Goal: Task Accomplishment & Management: Use online tool/utility

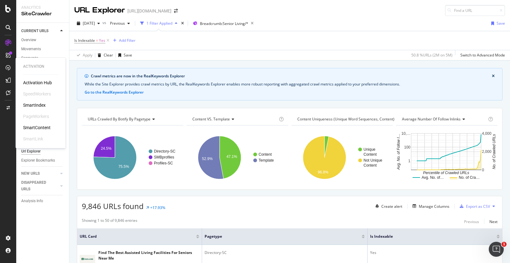
click at [32, 81] on div "Activation Hub" at bounding box center [37, 83] width 29 height 6
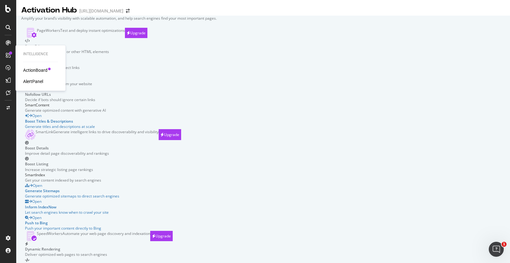
click at [34, 71] on div "ActionBoard" at bounding box center [35, 70] width 24 height 6
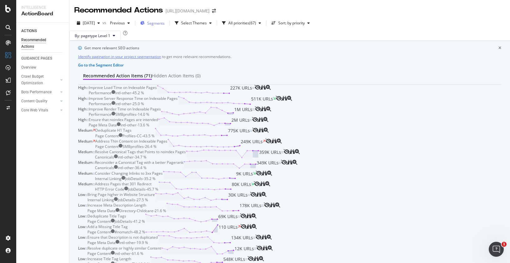
click at [165, 25] on span "Segments" at bounding box center [155, 23] width 17 height 5
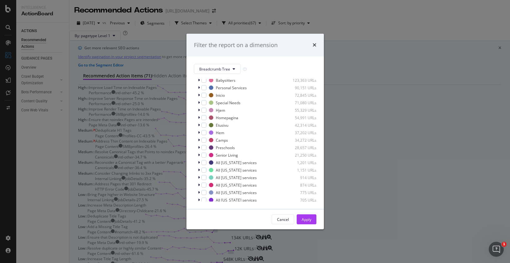
scroll to position [100, 0]
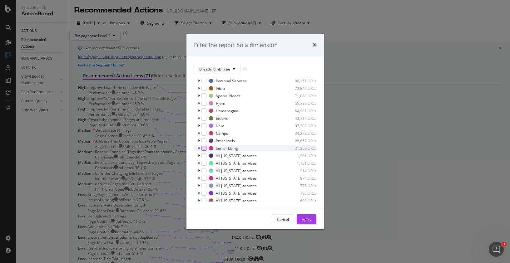
click at [205, 149] on div "modal" at bounding box center [203, 148] width 5 height 5
click at [311, 220] on button "Apply" at bounding box center [307, 219] width 20 height 10
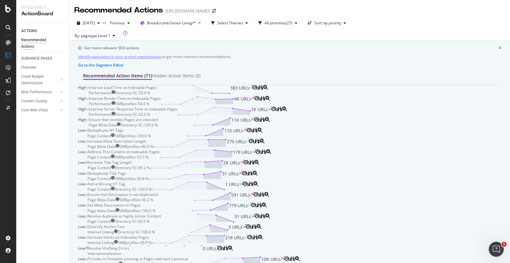
scroll to position [43, 0]
click at [158, 122] on div "Ensure that noindex Pages are intended" at bounding box center [123, 119] width 69 height 5
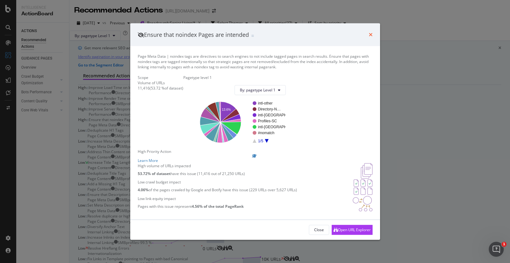
click at [372, 32] on icon "times" at bounding box center [371, 34] width 4 height 5
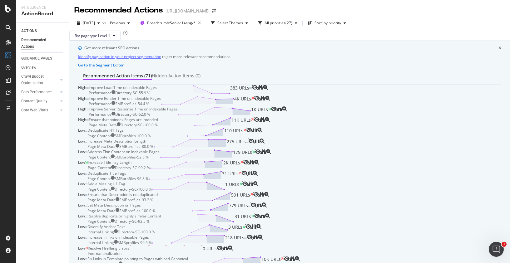
scroll to position [106, 0]
click at [246, 134] on div "Deduplicate H1 Tags Page Content SMBprofiles - 100.0 % 110 URLs" at bounding box center [166, 133] width 159 height 11
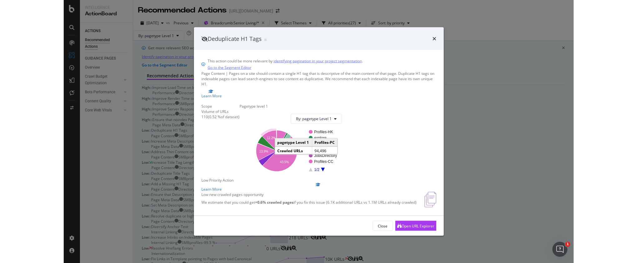
scroll to position [7, 0]
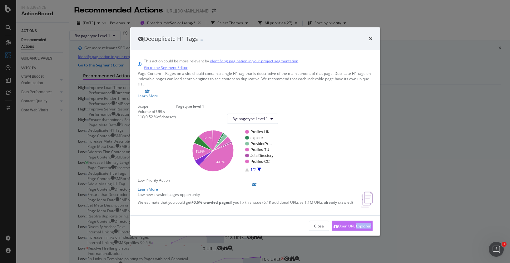
click at [344, 231] on button "Open URL Explorer" at bounding box center [352, 226] width 41 height 10
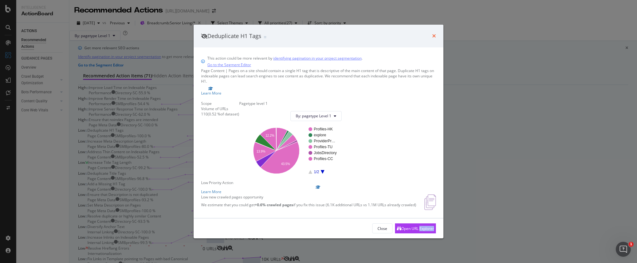
click at [435, 33] on icon "times" at bounding box center [434, 35] width 4 height 5
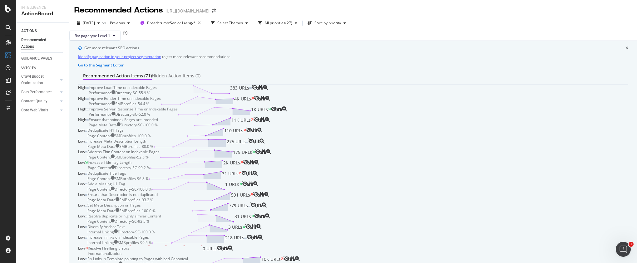
scroll to position [86, 0]
click at [213, 125] on polyline at bounding box center [204, 125] width 18 height 1
click at [253, 128] on div "Ensure that noindex Pages are intended Page Meta Data Directory-SC - 100.0 % 11…" at bounding box center [171, 122] width 165 height 11
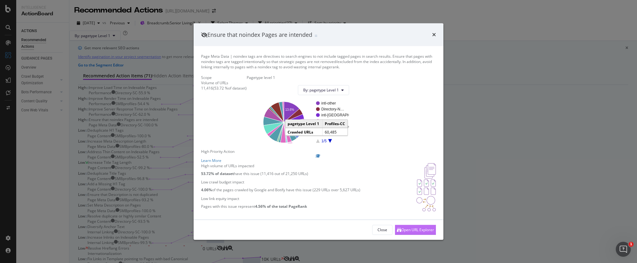
click at [415, 233] on div "Open URL Explorer" at bounding box center [417, 229] width 33 height 5
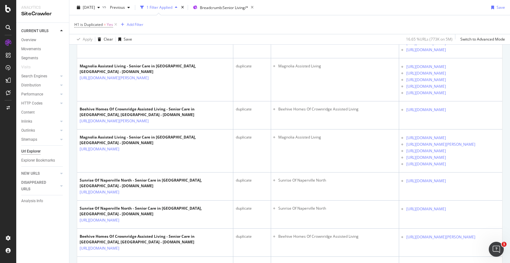
scroll to position [239, 0]
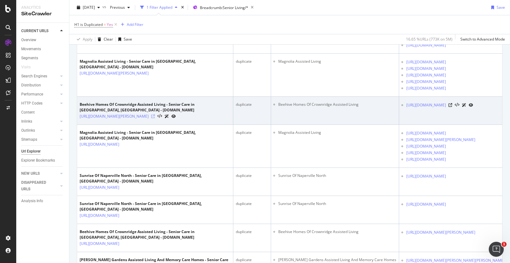
click at [155, 118] on icon at bounding box center [153, 117] width 4 height 4
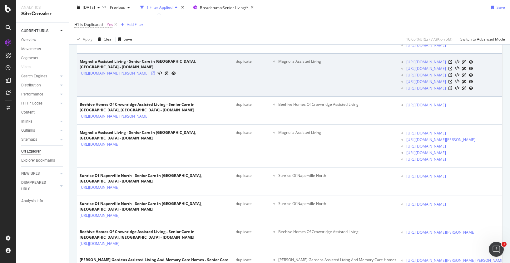
click at [155, 74] on icon at bounding box center [153, 73] width 4 height 4
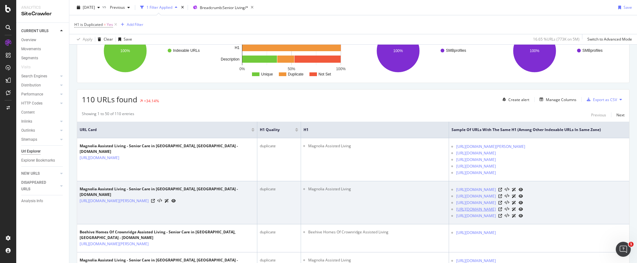
scroll to position [111, 0]
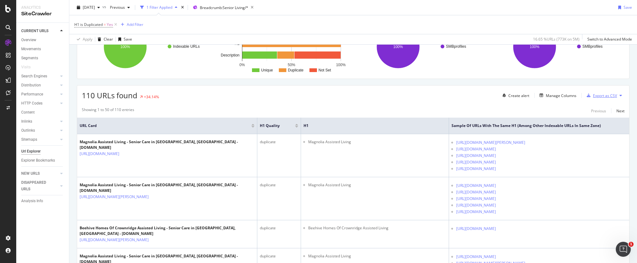
click at [509, 95] on div "Export as CSV" at bounding box center [605, 95] width 24 height 5
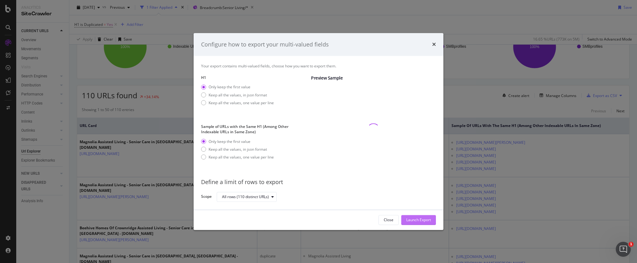
click at [417, 221] on div "Launch Export" at bounding box center [418, 220] width 25 height 5
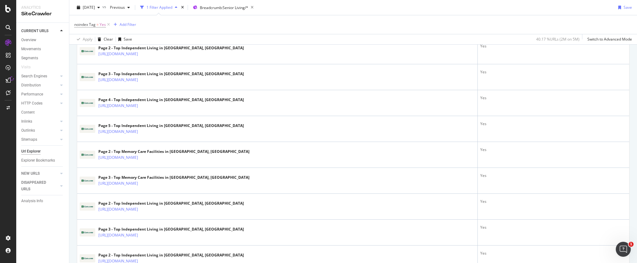
scroll to position [1144, 0]
